Goal: Task Accomplishment & Management: Use online tool/utility

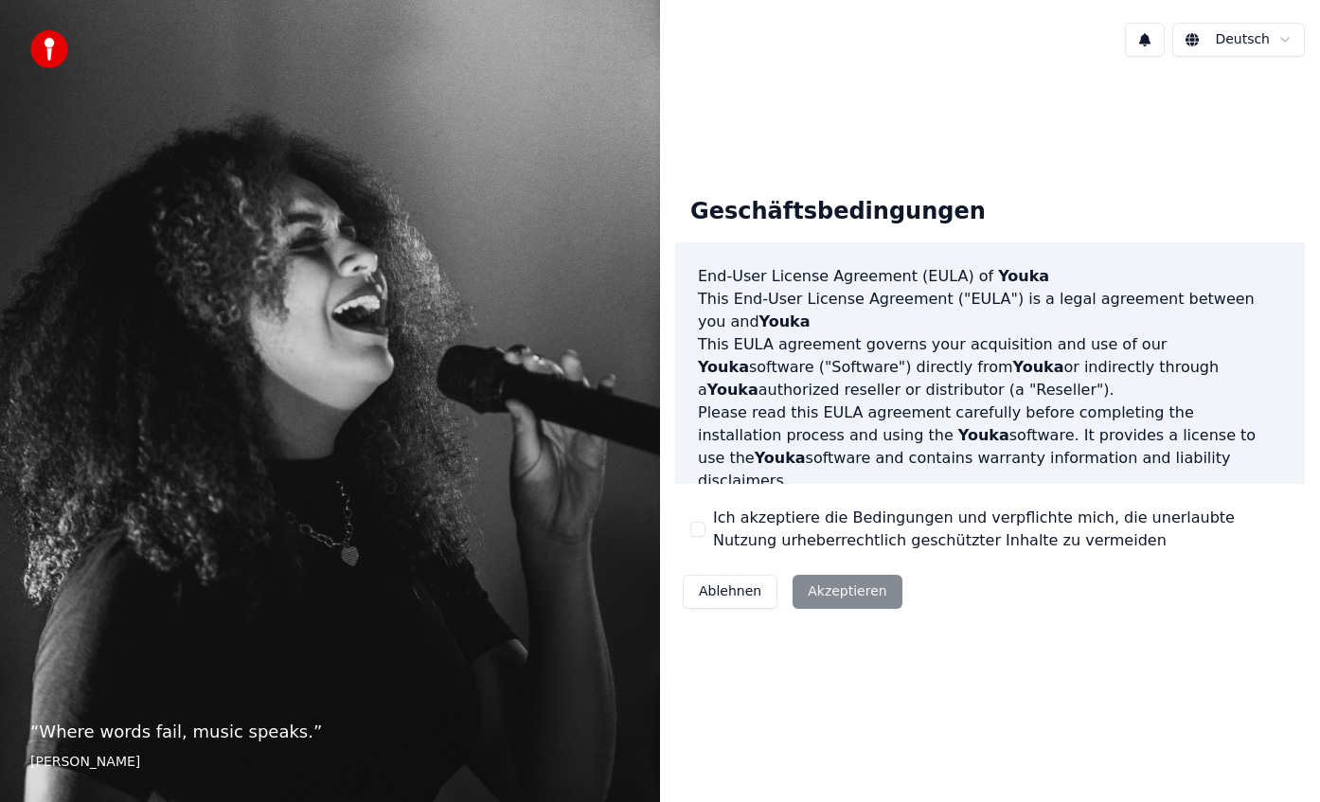
click at [821, 600] on div "Ablehnen Akzeptieren" at bounding box center [792, 591] width 235 height 49
click at [699, 527] on button "Ich akzeptiere die Bedingungen und verpflichte mich, die unerlaubte Nutzung urh…" at bounding box center [697, 529] width 15 height 15
click at [824, 593] on button "Akzeptieren" at bounding box center [846, 592] width 109 height 34
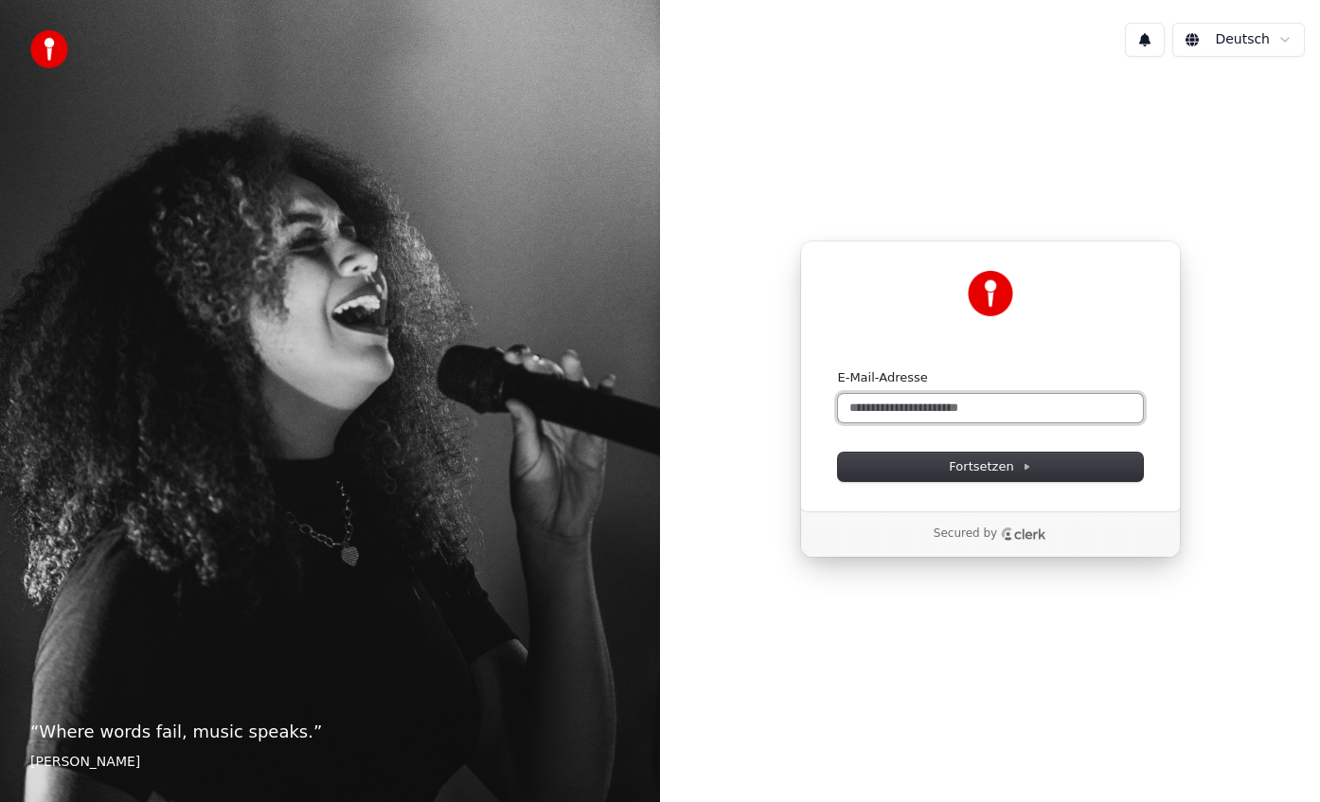
click at [886, 410] on input "E-Mail-Adresse" at bounding box center [990, 408] width 305 height 28
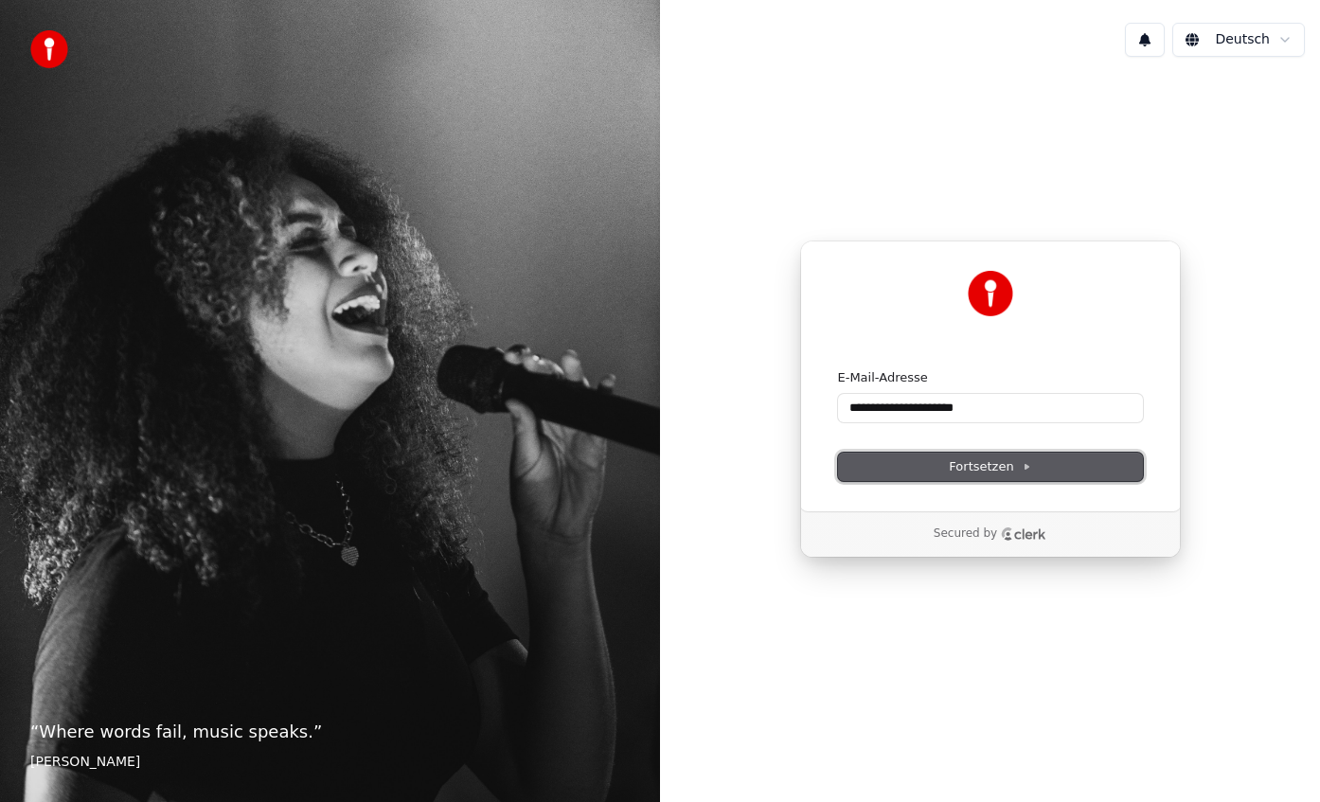
click at [947, 469] on button "Fortsetzen" at bounding box center [990, 467] width 305 height 28
type input "**********"
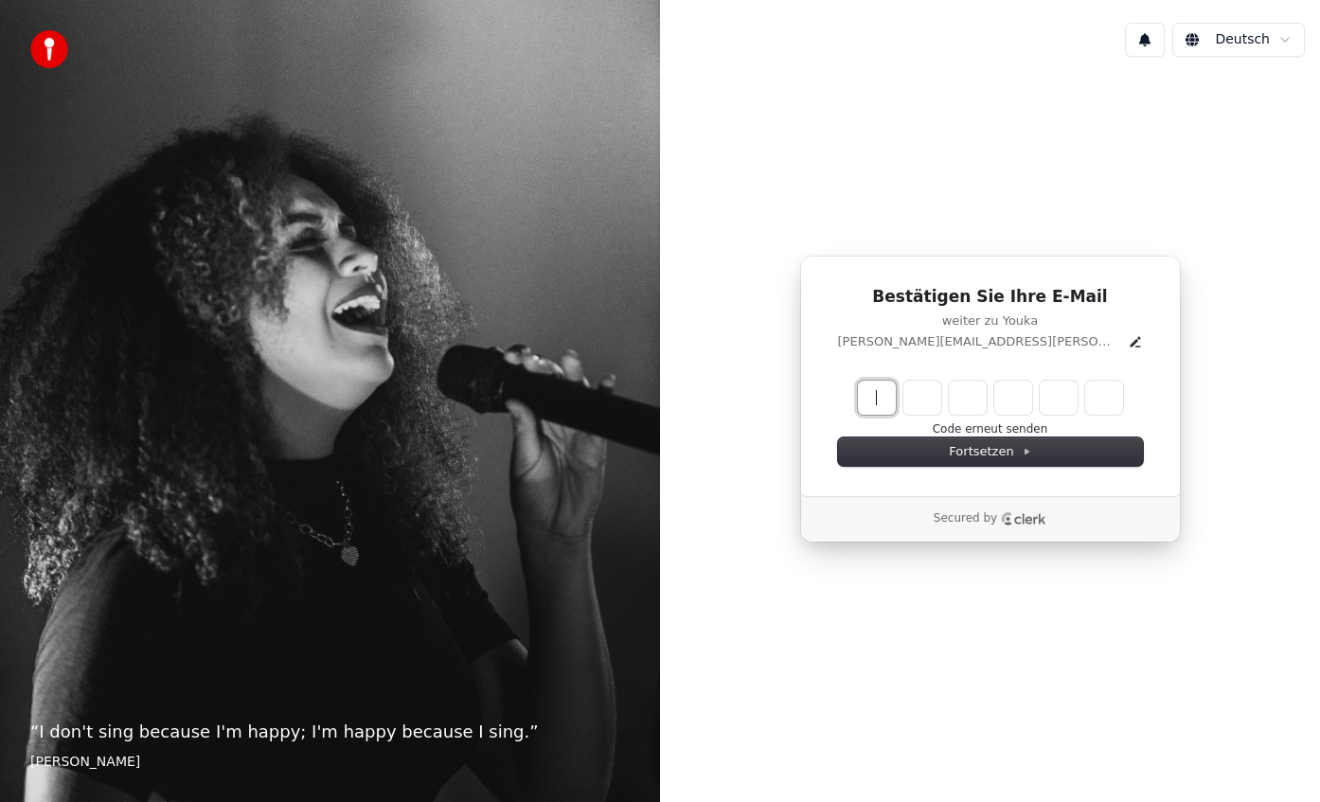
paste input "******"
type input "******"
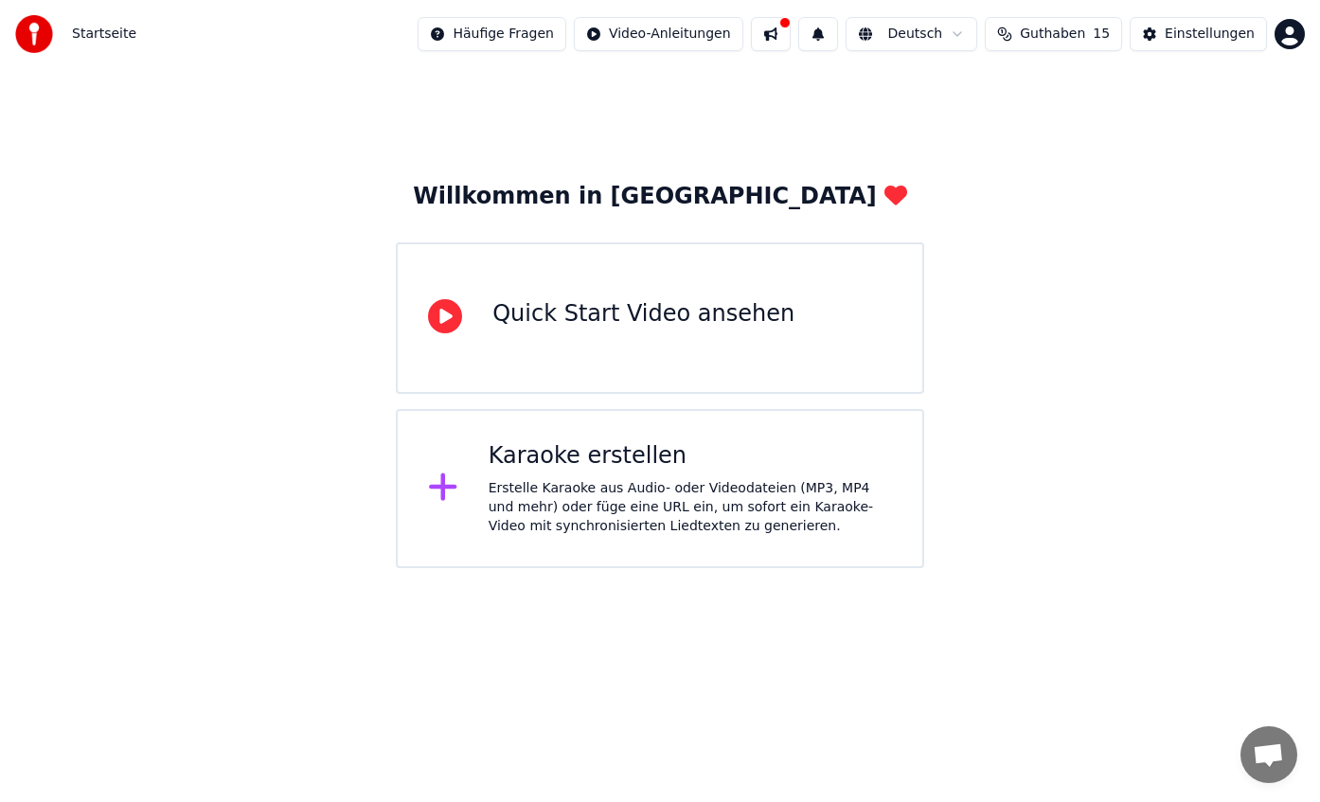
click at [424, 481] on div "Karaoke erstellen Erstelle Karaoke aus Audio- oder Videodateien (MP3, MP4 und m…" at bounding box center [660, 488] width 528 height 159
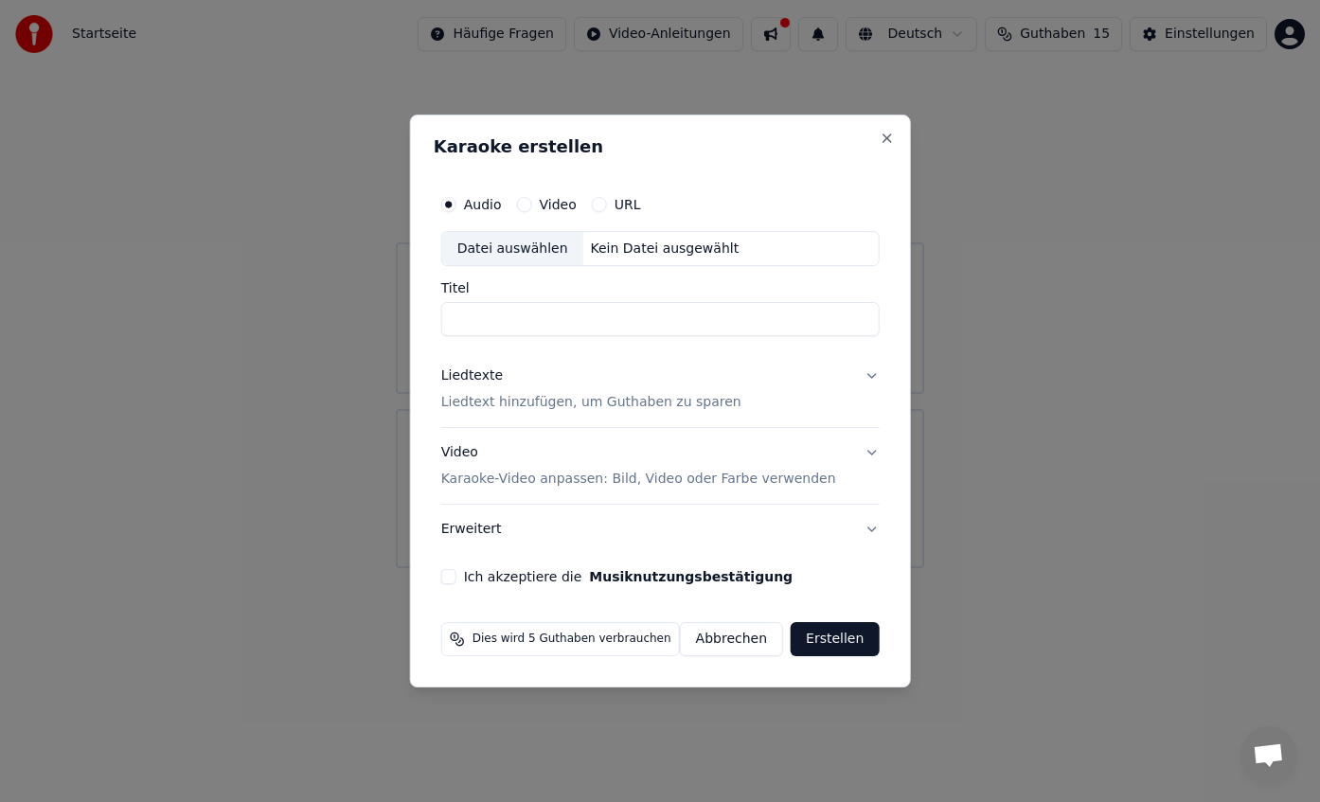
click at [539, 205] on div "Video" at bounding box center [546, 204] width 60 height 15
click at [531, 205] on button "Video" at bounding box center [523, 204] width 15 height 15
click at [551, 311] on input "Titel" at bounding box center [660, 320] width 438 height 34
click at [456, 570] on button "Ich akzeptiere die Musiknutzungsbestätigung" at bounding box center [448, 576] width 15 height 15
click at [860, 372] on button "Liedtexte Liedtext hinzufügen, um Guthaben zu sparen" at bounding box center [660, 390] width 438 height 76
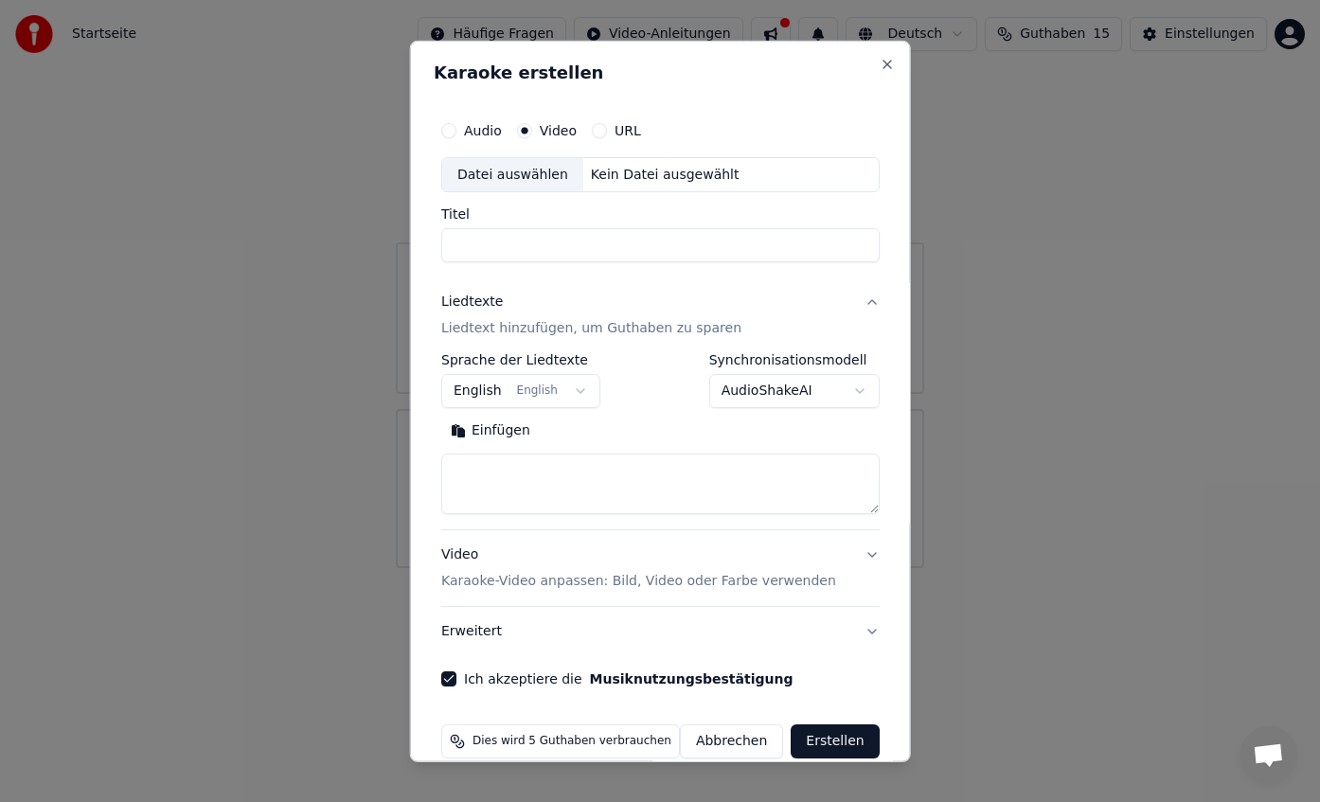
scroll to position [27, 0]
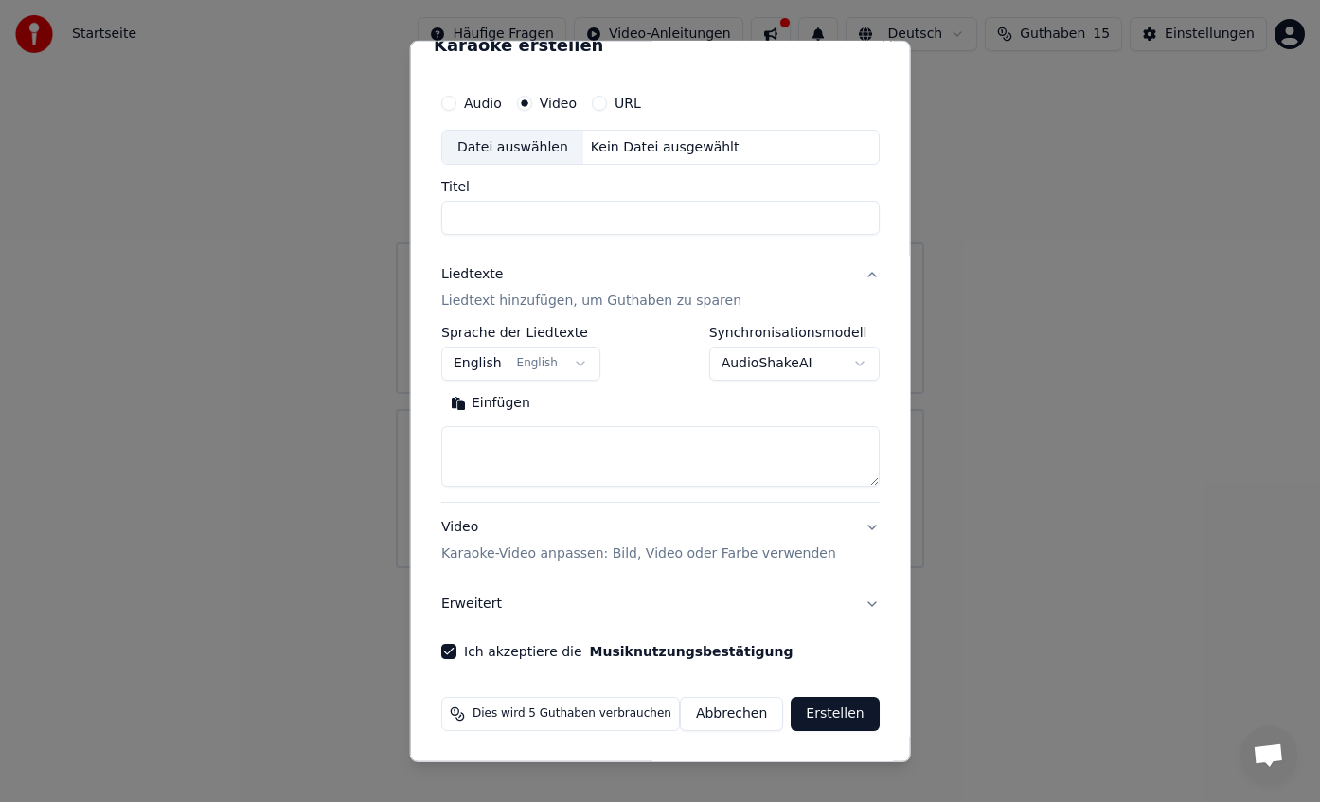
click at [830, 705] on button "Erstellen" at bounding box center [834, 714] width 88 height 34
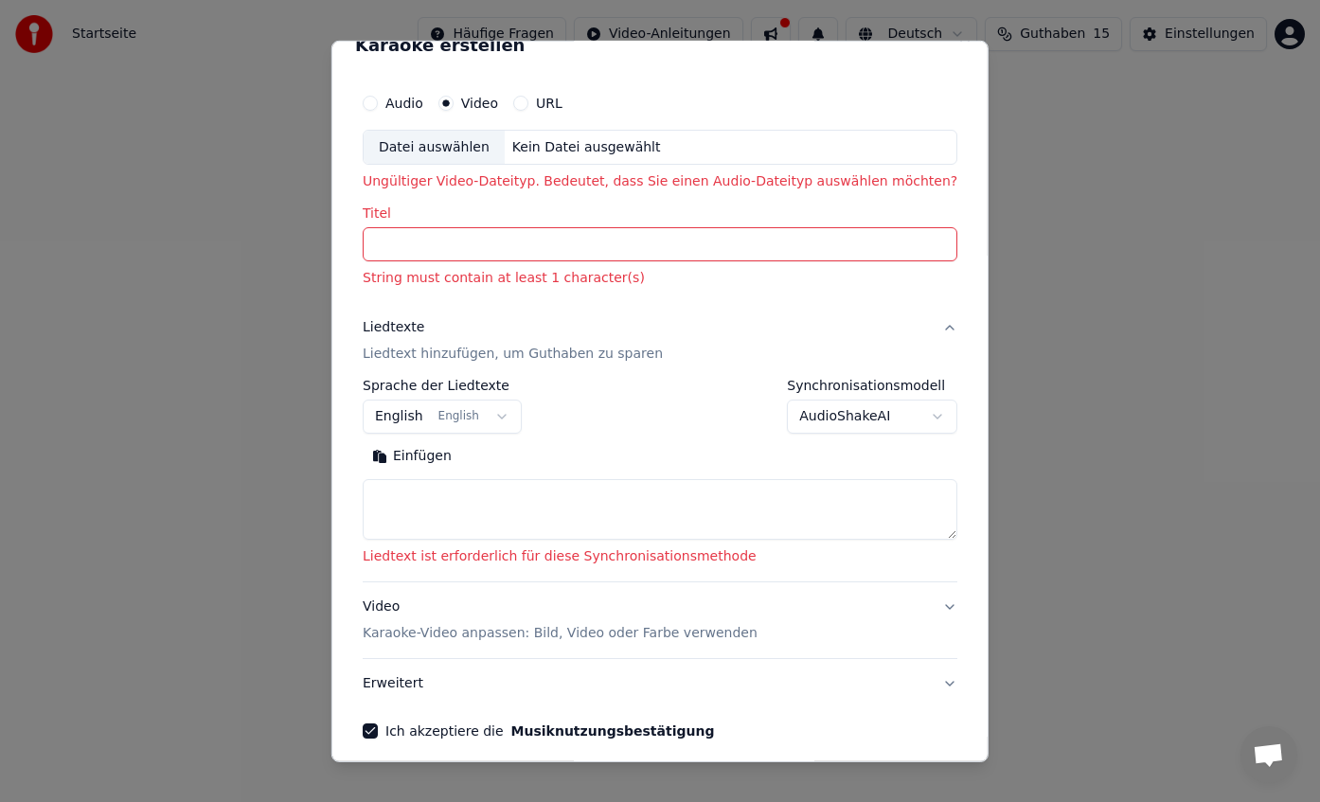
click at [446, 141] on div "Datei auswählen" at bounding box center [434, 147] width 141 height 34
click at [407, 100] on div "Audio" at bounding box center [393, 102] width 61 height 15
click at [378, 100] on button "Audio" at bounding box center [370, 102] width 15 height 15
